Goal: Task Accomplishment & Management: Manage account settings

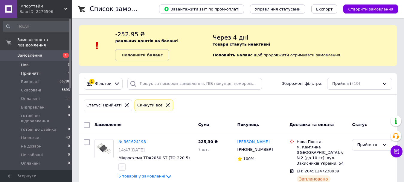
click at [28, 61] on li "Нові 0" at bounding box center [37, 65] width 74 height 8
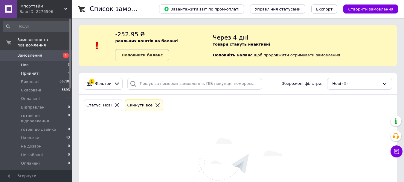
click at [25, 71] on span "Прийняті" at bounding box center [30, 73] width 19 height 5
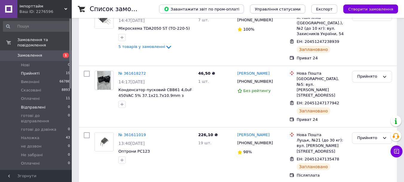
scroll to position [130, 0]
click at [39, 94] on li "Оплачені 11" at bounding box center [37, 98] width 74 height 8
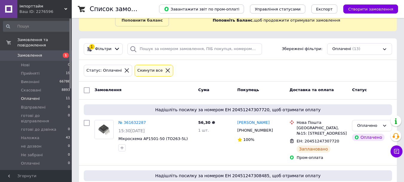
scroll to position [40, 0]
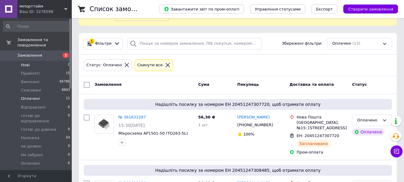
click at [33, 62] on li "Нові 0" at bounding box center [37, 65] width 74 height 8
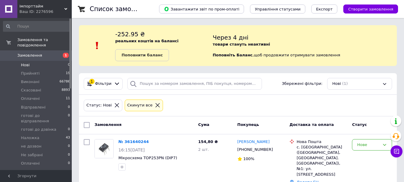
scroll to position [17, 0]
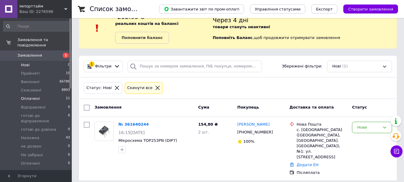
click at [31, 96] on span "Оплачені" at bounding box center [30, 98] width 19 height 5
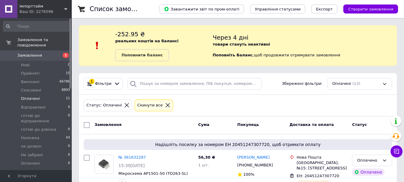
click at [29, 96] on span "Оплачені" at bounding box center [30, 98] width 19 height 5
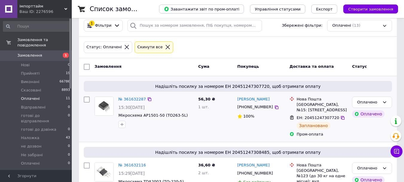
scroll to position [60, 0]
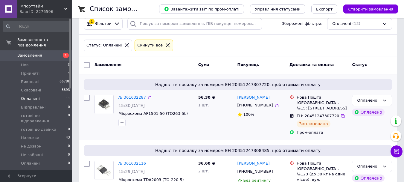
click at [123, 98] on link "№ 361632287" at bounding box center [132, 97] width 28 height 4
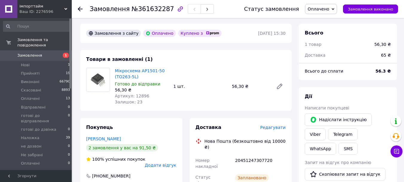
scroll to position [30, 0]
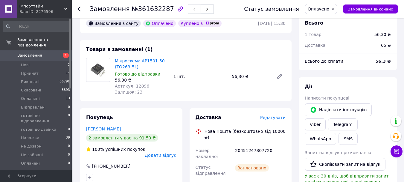
click at [206, 10] on icon "button" at bounding box center [208, 9] width 4 height 4
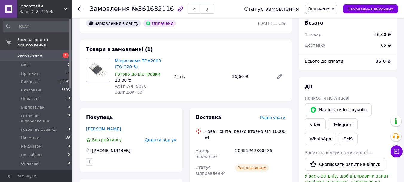
click at [201, 9] on button "button" at bounding box center [207, 9] width 13 height 10
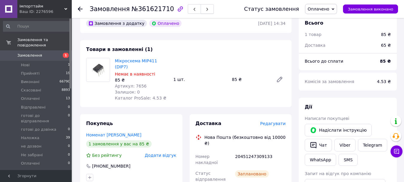
click at [201, 9] on button "button" at bounding box center [207, 9] width 13 height 10
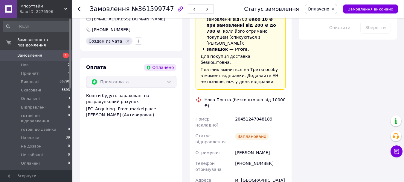
scroll to position [419, 0]
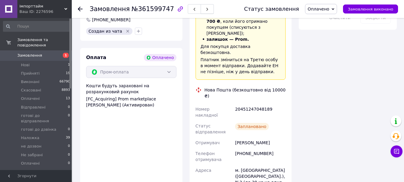
click at [201, 5] on button "button" at bounding box center [207, 9] width 13 height 10
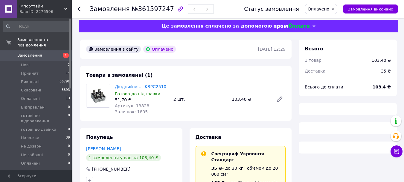
scroll to position [2, 0]
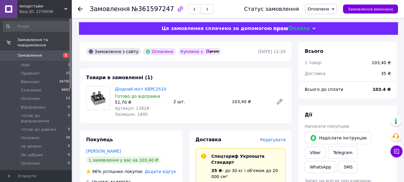
click at [201, 10] on button "button" at bounding box center [207, 9] width 13 height 10
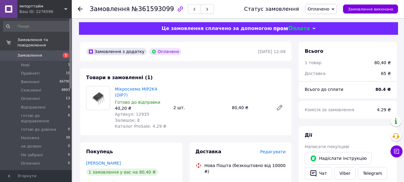
click at [201, 5] on button "button" at bounding box center [207, 9] width 13 height 10
click at [202, 12] on button "button" at bounding box center [207, 9] width 13 height 10
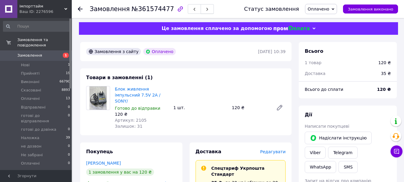
click at [201, 12] on button "button" at bounding box center [207, 9] width 13 height 10
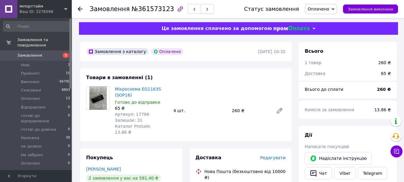
click at [206, 10] on icon "button" at bounding box center [208, 9] width 4 height 4
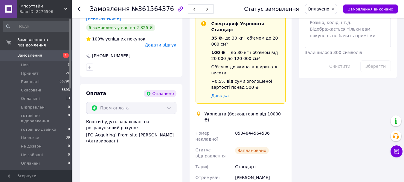
scroll to position [361, 0]
click at [206, 9] on icon "button" at bounding box center [208, 9] width 4 height 4
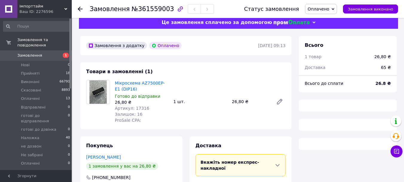
scroll to position [2, 0]
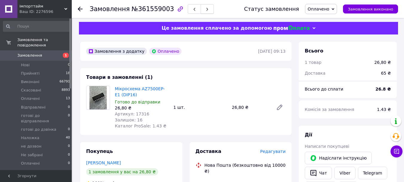
click at [206, 10] on icon "button" at bounding box center [208, 9] width 4 height 4
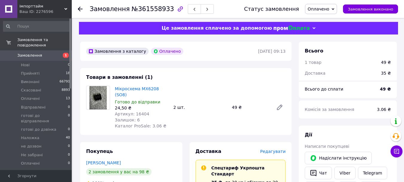
click at [188, 6] on button "button" at bounding box center [194, 9] width 13 height 10
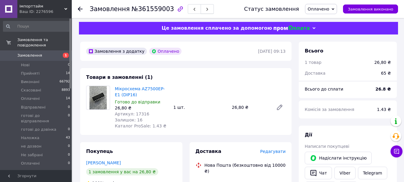
click at [206, 10] on use "button" at bounding box center [207, 9] width 2 height 3
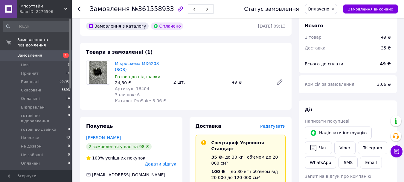
scroll to position [22, 0]
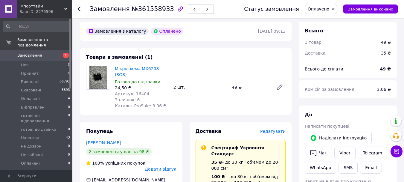
click at [201, 7] on button "button" at bounding box center [207, 9] width 13 height 10
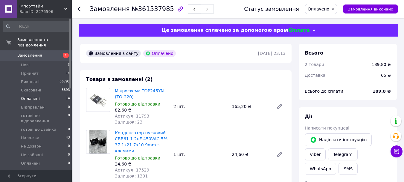
click at [34, 96] on span "Оплачені" at bounding box center [30, 98] width 19 height 5
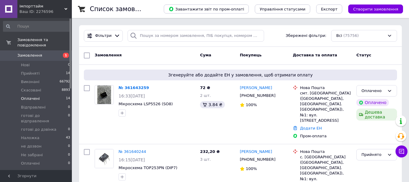
click at [25, 96] on span "Оплачені" at bounding box center [30, 98] width 19 height 5
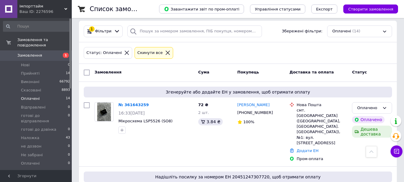
scroll to position [50, 0]
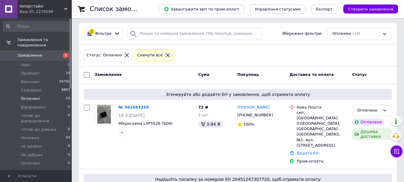
click at [85, 76] on input "checkbox" at bounding box center [87, 75] width 6 height 6
checkbox input "true"
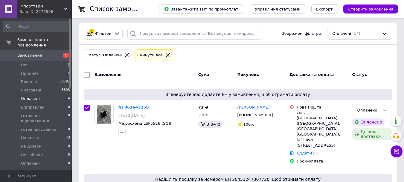
checkbox input "true"
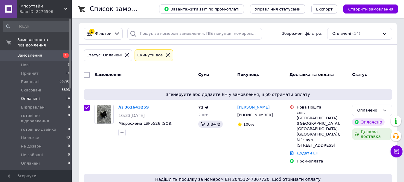
checkbox input "true"
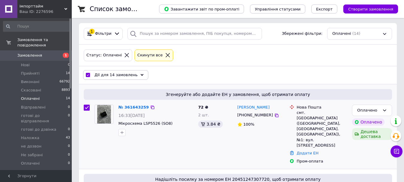
click at [87, 109] on input "checkbox" at bounding box center [87, 107] width 6 height 6
checkbox input "false"
click at [141, 74] on icon at bounding box center [142, 74] width 3 height 3
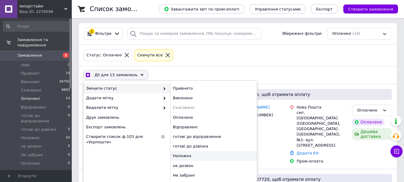
checkbox input "true"
click at [183, 156] on div "Наложка" at bounding box center [213, 156] width 87 height 10
checkbox input "false"
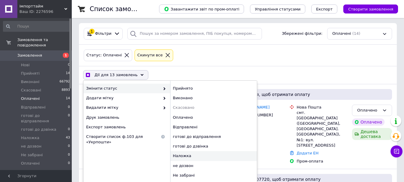
checkbox input "false"
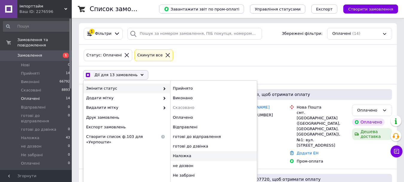
checkbox input "false"
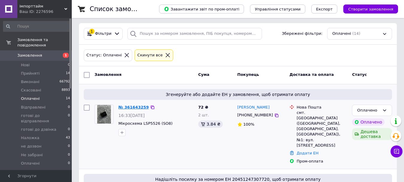
click at [124, 105] on link "№ 361643259" at bounding box center [133, 107] width 31 height 4
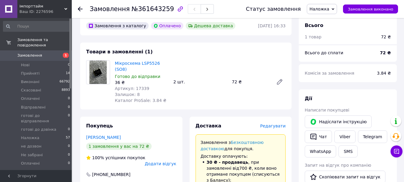
scroll to position [30, 0]
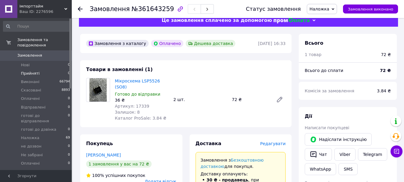
click at [30, 71] on span "Прийняті" at bounding box center [30, 73] width 19 height 5
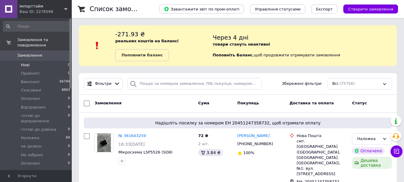
click at [27, 62] on span "Нові" at bounding box center [25, 64] width 9 height 5
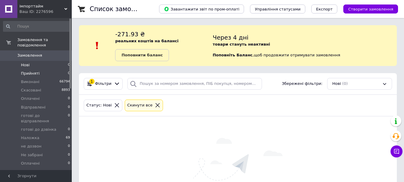
click at [33, 71] on span "Прийняті" at bounding box center [30, 73] width 19 height 5
click at [23, 62] on span "Нові" at bounding box center [25, 64] width 9 height 5
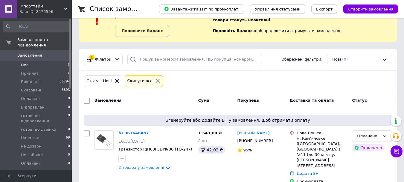
scroll to position [28, 0]
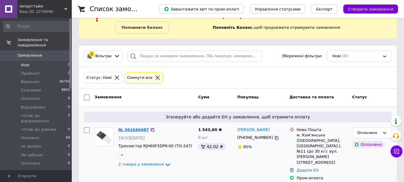
click at [123, 130] on link "№ 361646487" at bounding box center [133, 129] width 31 height 4
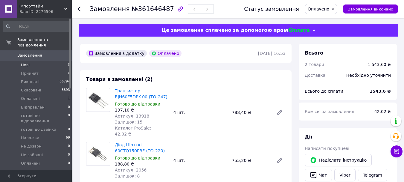
click at [29, 61] on li "Нові 0" at bounding box center [37, 65] width 74 height 8
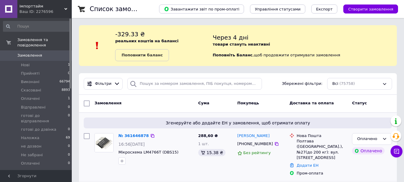
click at [133, 132] on div "№ 361646878" at bounding box center [134, 135] width 32 height 7
click at [141, 136] on link "№ 361646878" at bounding box center [133, 135] width 31 height 4
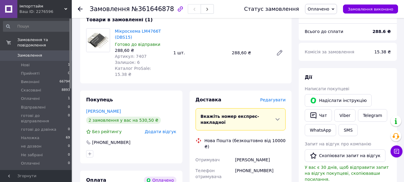
scroll to position [40, 0]
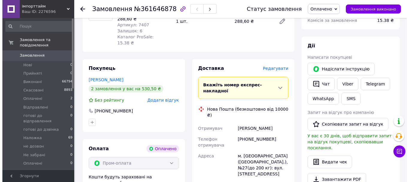
scroll to position [80, 0]
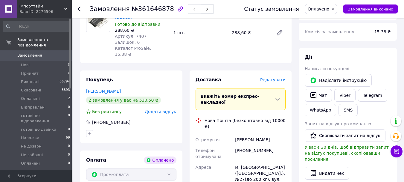
click at [277, 77] on span "Редагувати" at bounding box center [272, 79] width 25 height 5
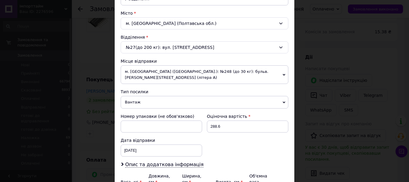
scroll to position [159, 0]
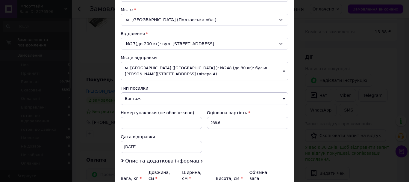
click at [124, 92] on span "Вантаж" at bounding box center [205, 98] width 168 height 13
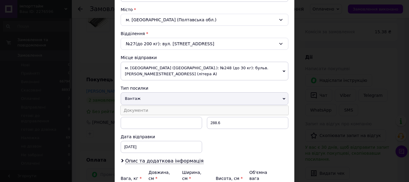
click at [122, 106] on li "Документи" at bounding box center [205, 110] width 168 height 9
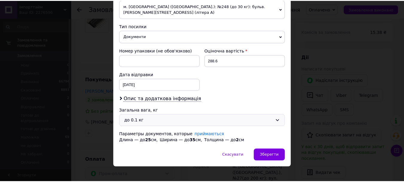
scroll to position [222, 0]
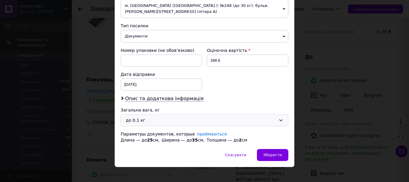
click at [148, 117] on div "до 0.1 кг" at bounding box center [201, 120] width 150 height 7
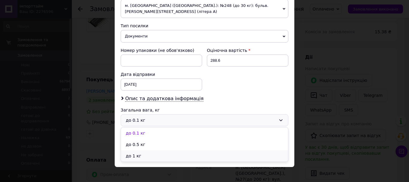
click at [134, 150] on li "до 1 кг" at bounding box center [204, 155] width 167 height 11
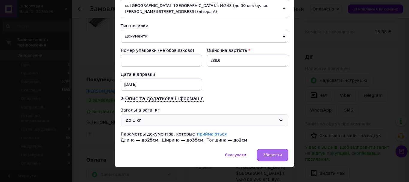
click at [285, 150] on div "Зберегти" at bounding box center [272, 155] width 31 height 12
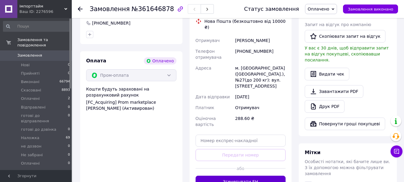
scroll to position [189, 0]
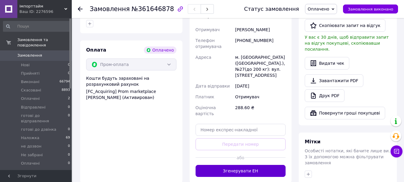
click at [233, 165] on button "Згенерувати ЕН" at bounding box center [241, 171] width 90 height 12
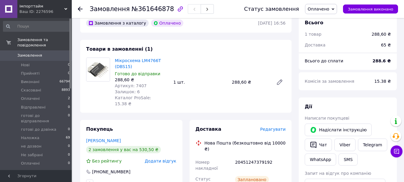
scroll to position [20, 0]
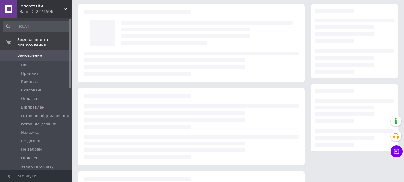
scroll to position [20, 0]
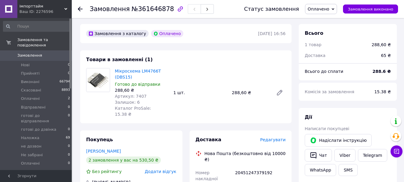
click at [329, 7] on span "Оплачено" at bounding box center [319, 9] width 22 height 5
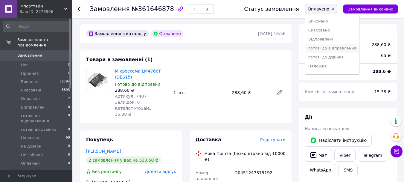
scroll to position [20, 0]
click at [328, 57] on li "Наложка" at bounding box center [332, 54] width 54 height 9
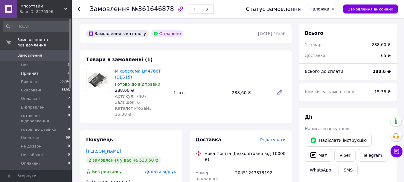
click at [33, 71] on span "Прийняті" at bounding box center [30, 73] width 19 height 5
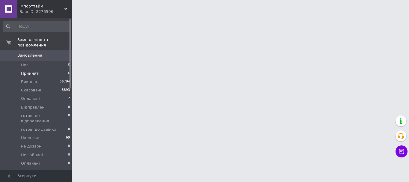
click at [33, 71] on span "Прийняті" at bounding box center [30, 73] width 19 height 5
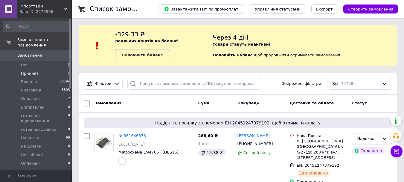
click at [32, 71] on span "Прийняті" at bounding box center [30, 73] width 19 height 5
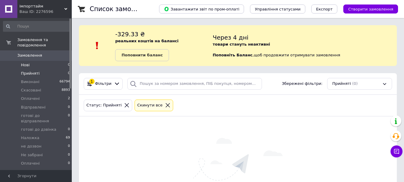
click at [28, 62] on span "Нові" at bounding box center [25, 64] width 9 height 5
click at [27, 71] on span "Прийняті" at bounding box center [30, 73] width 19 height 5
click at [34, 71] on span "Прийняті" at bounding box center [30, 73] width 19 height 5
click at [32, 71] on span "Прийняті" at bounding box center [30, 73] width 19 height 5
click at [25, 96] on span "Оплачені" at bounding box center [30, 98] width 19 height 5
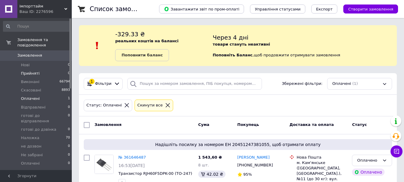
click at [34, 71] on span "Прийняті" at bounding box center [30, 73] width 19 height 5
